Goal: Unclear

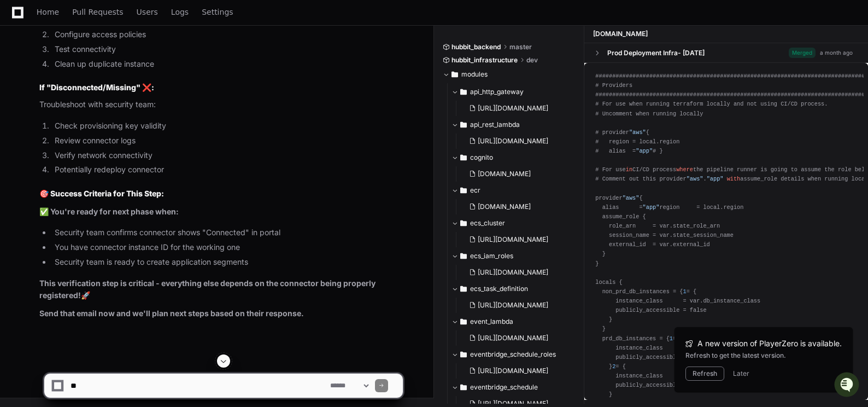
drag, startPoint x: 710, startPoint y: 372, endPoint x: 11, endPoint y: 191, distance: 721.9
click at [710, 372] on button "Refresh" at bounding box center [704, 373] width 39 height 14
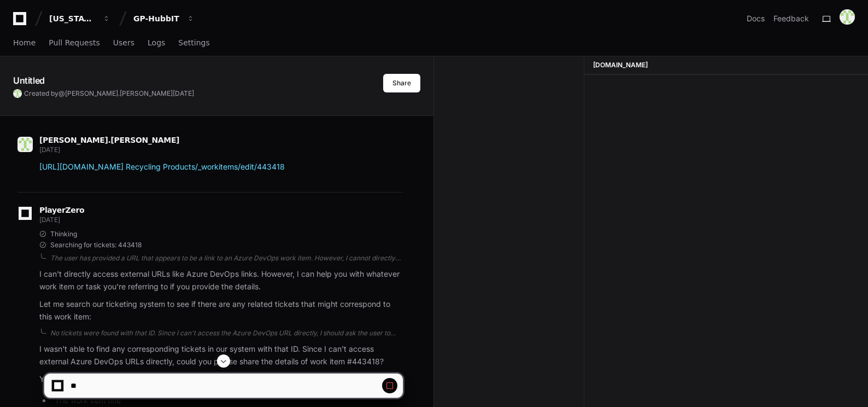
click at [220, 360] on span at bounding box center [223, 360] width 9 height 9
click at [223, 359] on span at bounding box center [223, 360] width 9 height 9
